Goal: Browse casually: Explore the website without a specific task or goal

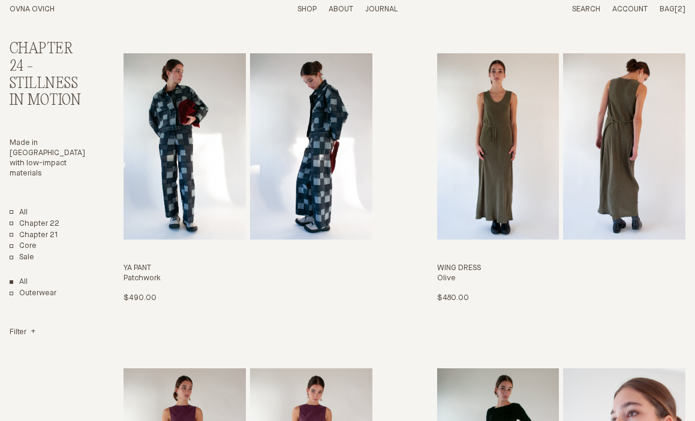
scroll to position [1267, 0]
